Goal: Information Seeking & Learning: Learn about a topic

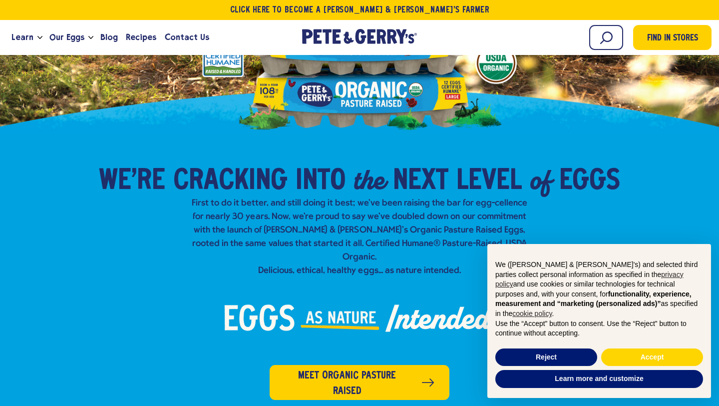
scroll to position [159, 0]
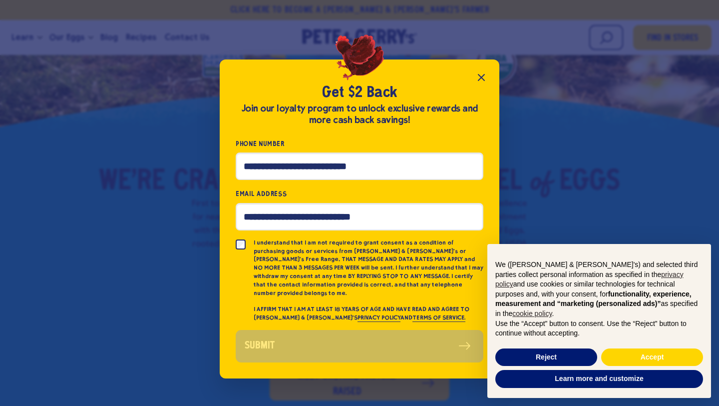
click at [480, 80] on icon "Close popup" at bounding box center [481, 77] width 6 height 6
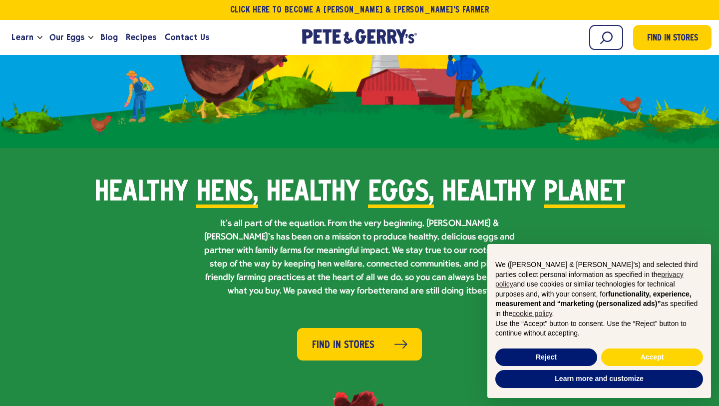
scroll to position [573, 0]
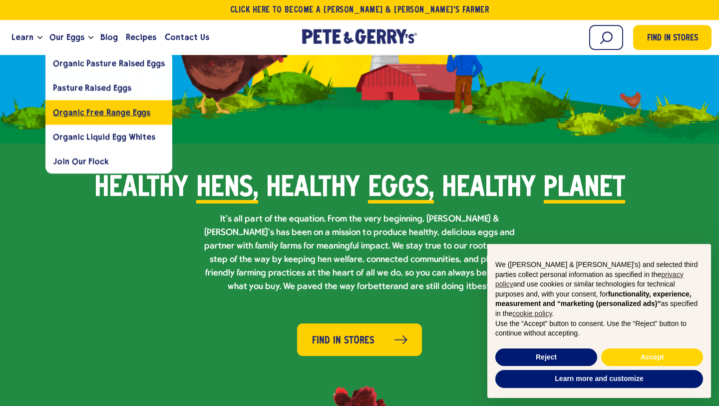
click at [72, 112] on span "Organic Free Range Eggs" at bounding box center [101, 111] width 97 height 9
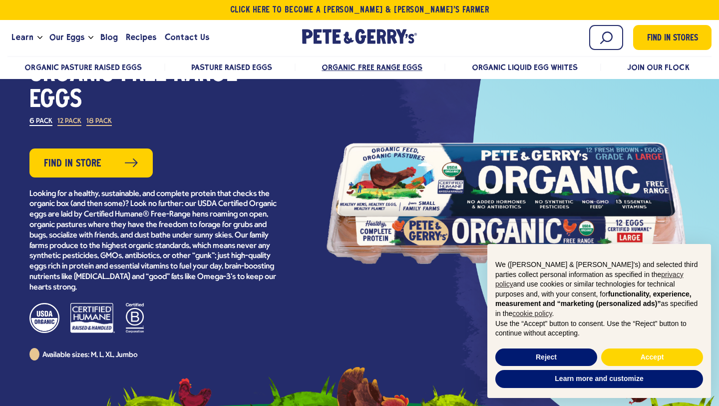
scroll to position [101, 0]
